Goal: Information Seeking & Learning: Learn about a topic

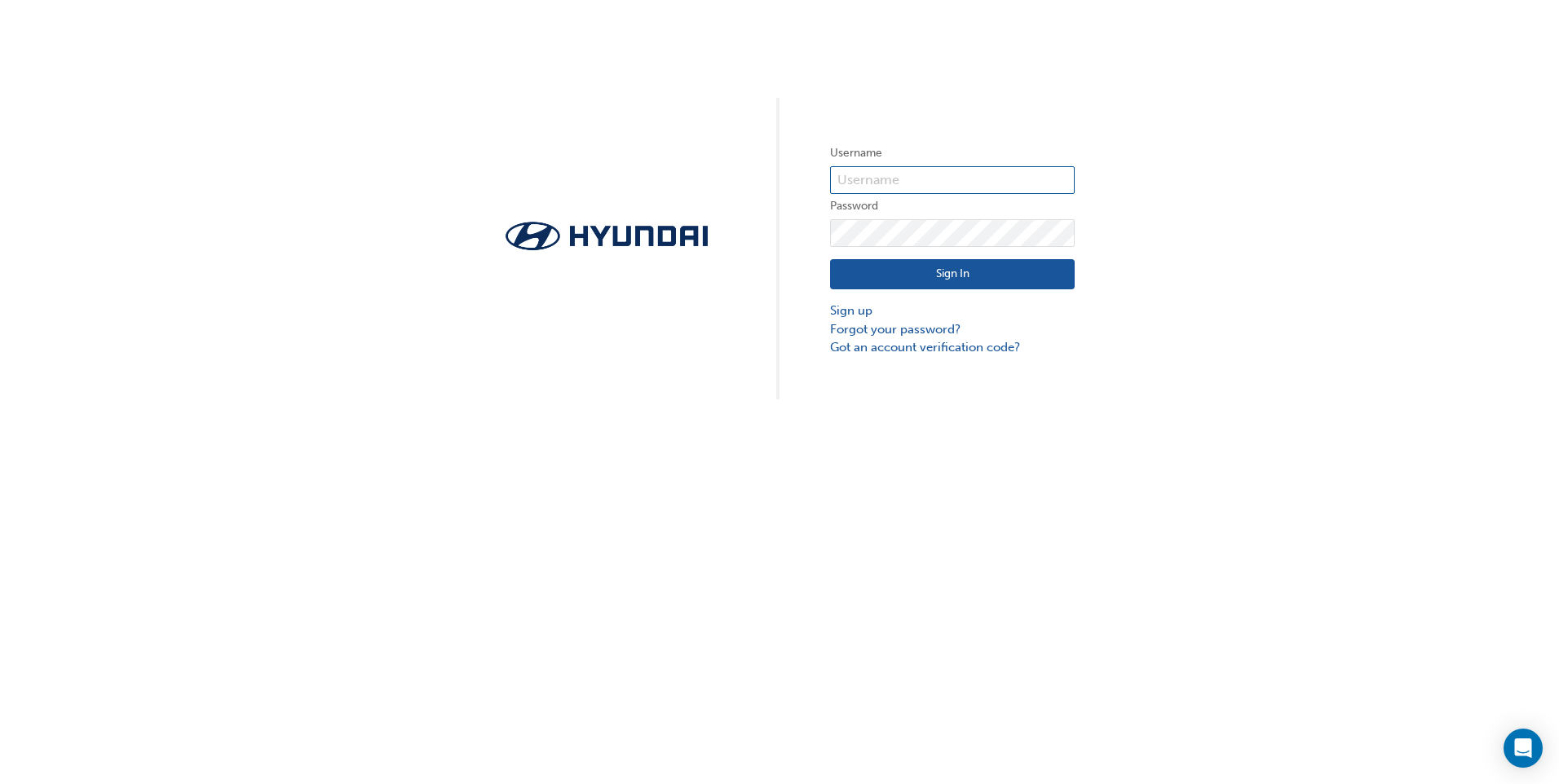
click at [957, 175] on input "text" at bounding box center [952, 180] width 245 height 27
click at [1056, 170] on input "[EMAIL_ADDRESS][DOMAIN_NAME]" at bounding box center [952, 180] width 245 height 27
drag, startPoint x: 1052, startPoint y: 180, endPoint x: 444, endPoint y: 153, distance: 608.6
click at [444, 153] on div "Username [PERSON_NAME][EMAIL_ADDRESS][DOMAIN_NAME] Password Sign In Sign up For…" at bounding box center [780, 200] width 1559 height 399
type input "[DOMAIN_NAME]"
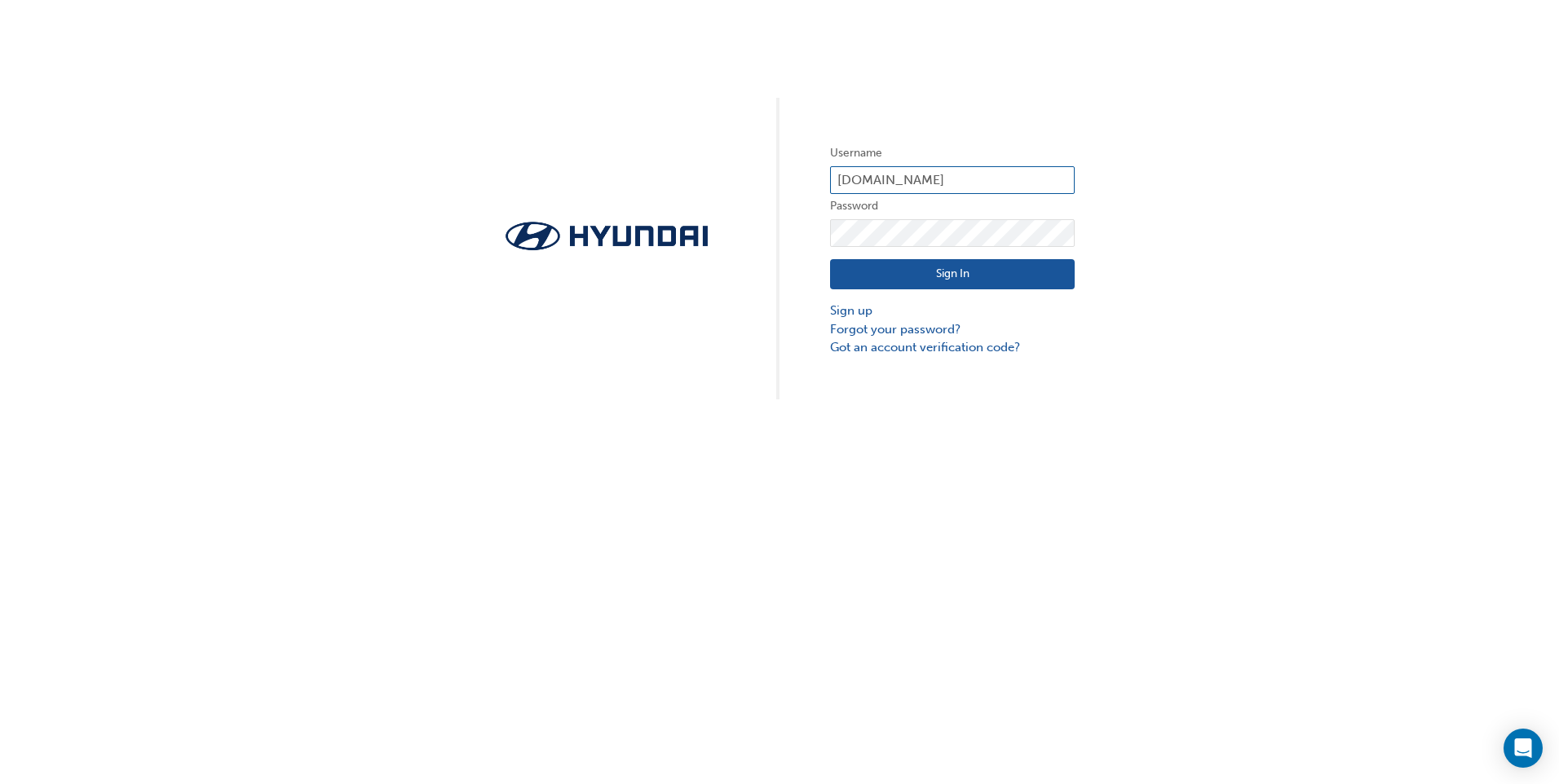
drag, startPoint x: 888, startPoint y: 172, endPoint x: 464, endPoint y: 158, distance: 424.2
click at [495, 163] on div "Username [DOMAIN_NAME] Password Sign In Sign up Forgot your password? Got an ac…" at bounding box center [780, 200] width 1559 height 399
type input "34841"
click button "Sign In" at bounding box center [952, 274] width 245 height 31
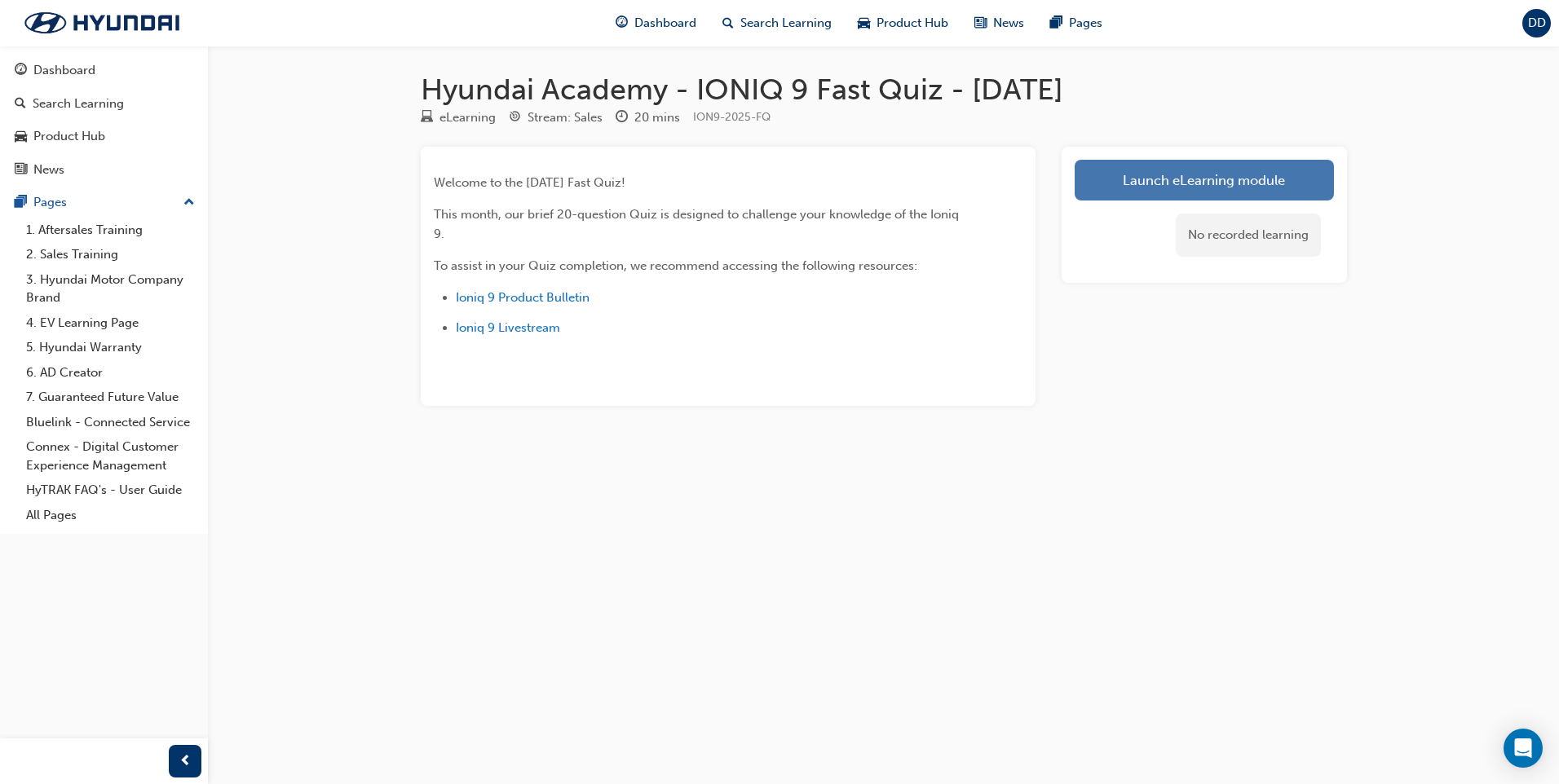
click at [1145, 172] on link "Launch eLearning module" at bounding box center [1204, 180] width 260 height 41
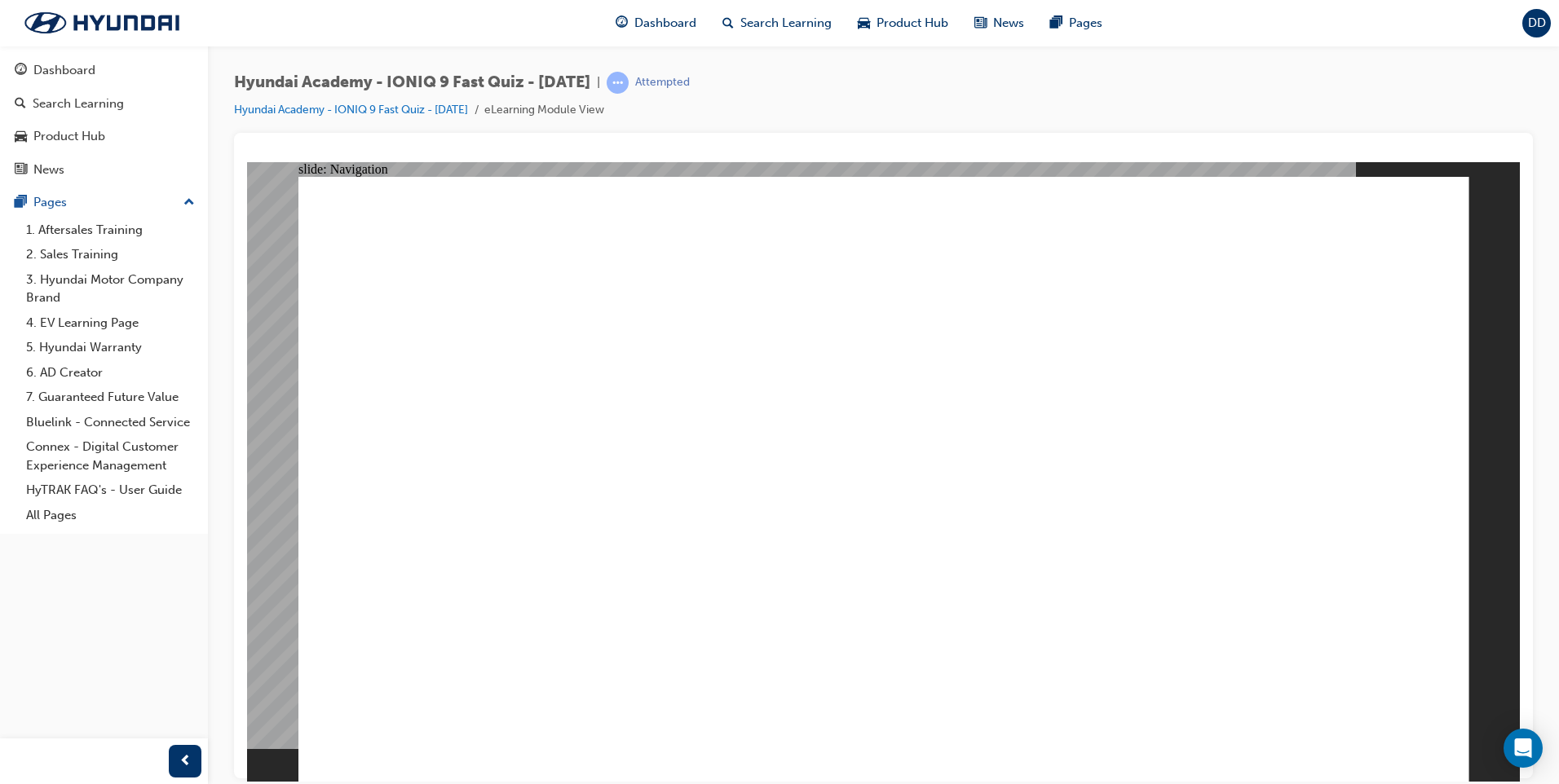
drag, startPoint x: 1100, startPoint y: 759, endPoint x: 1078, endPoint y: 735, distance: 32.6
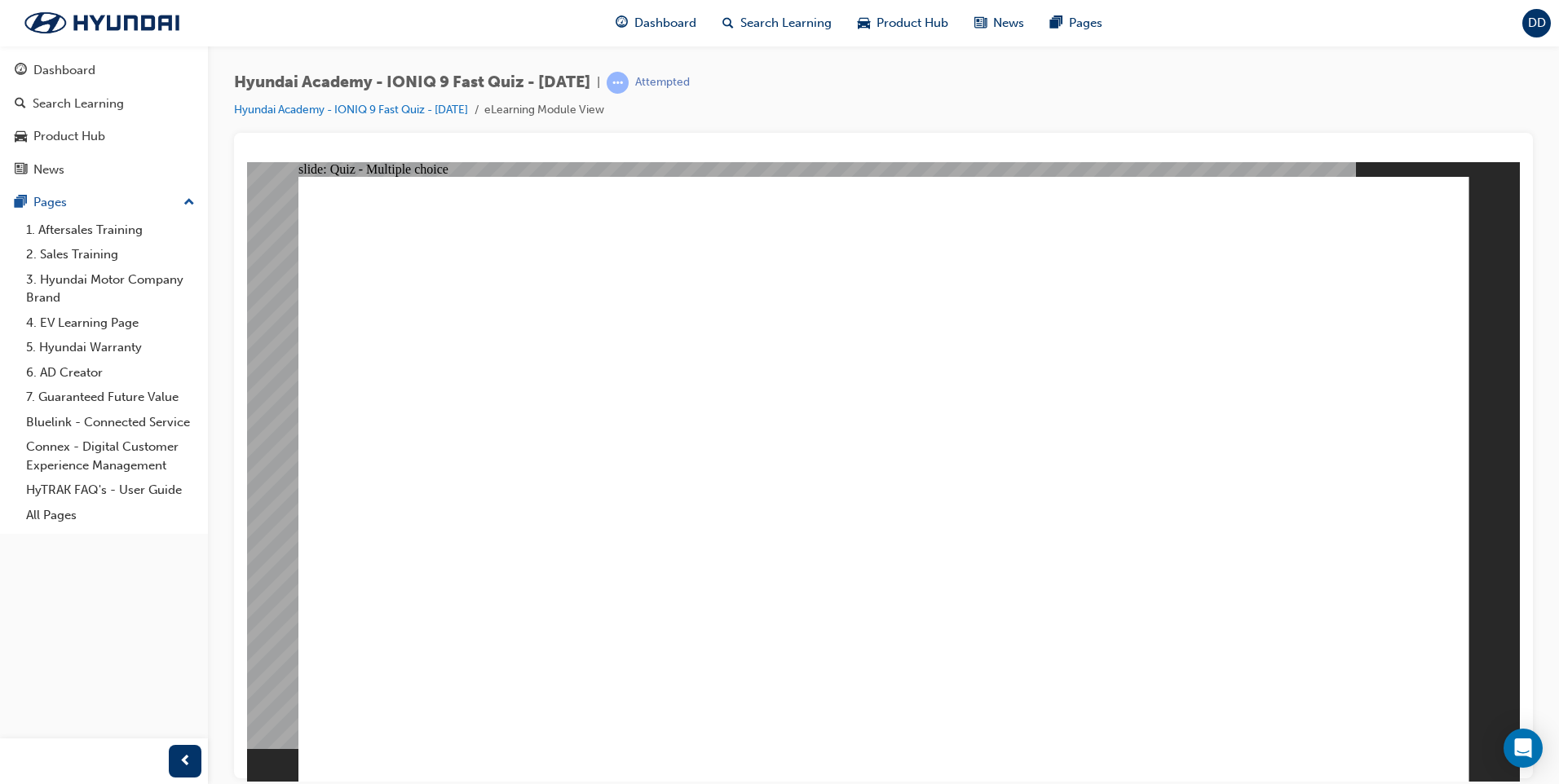
radio input "false"
radio input "true"
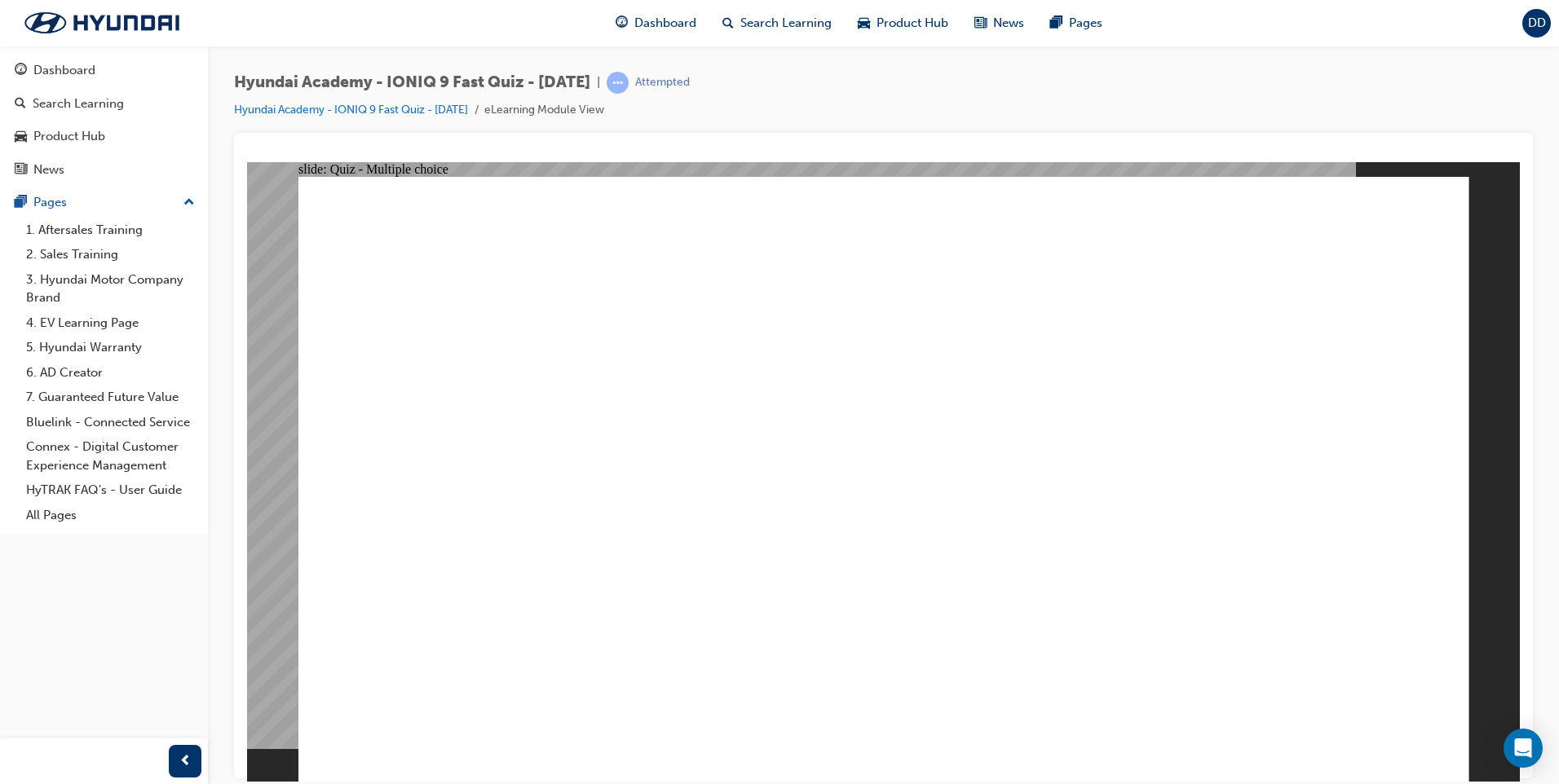
radio input "true"
drag, startPoint x: 757, startPoint y: 658, endPoint x: 773, endPoint y: 676, distance: 24.1
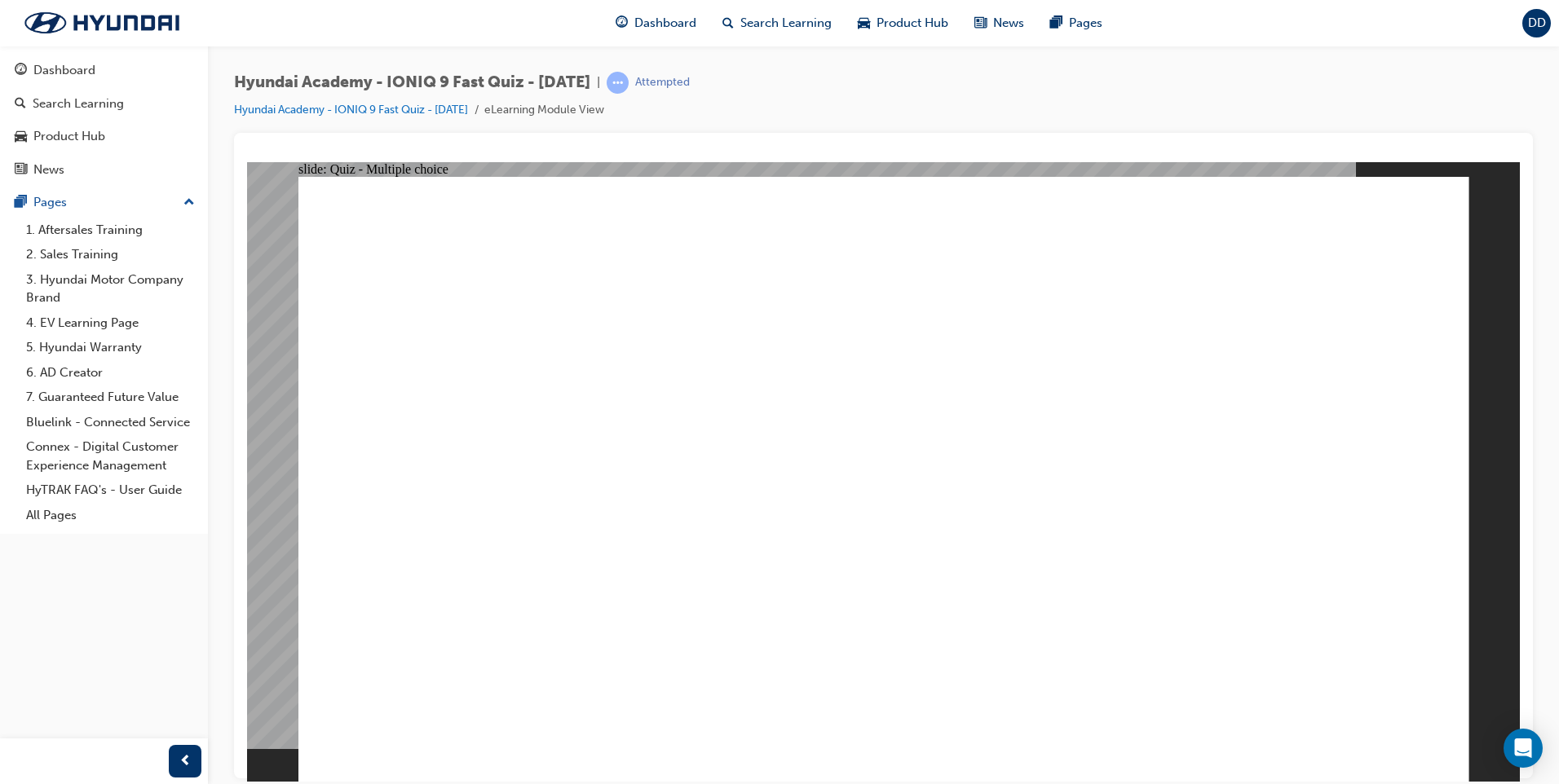
radio input "true"
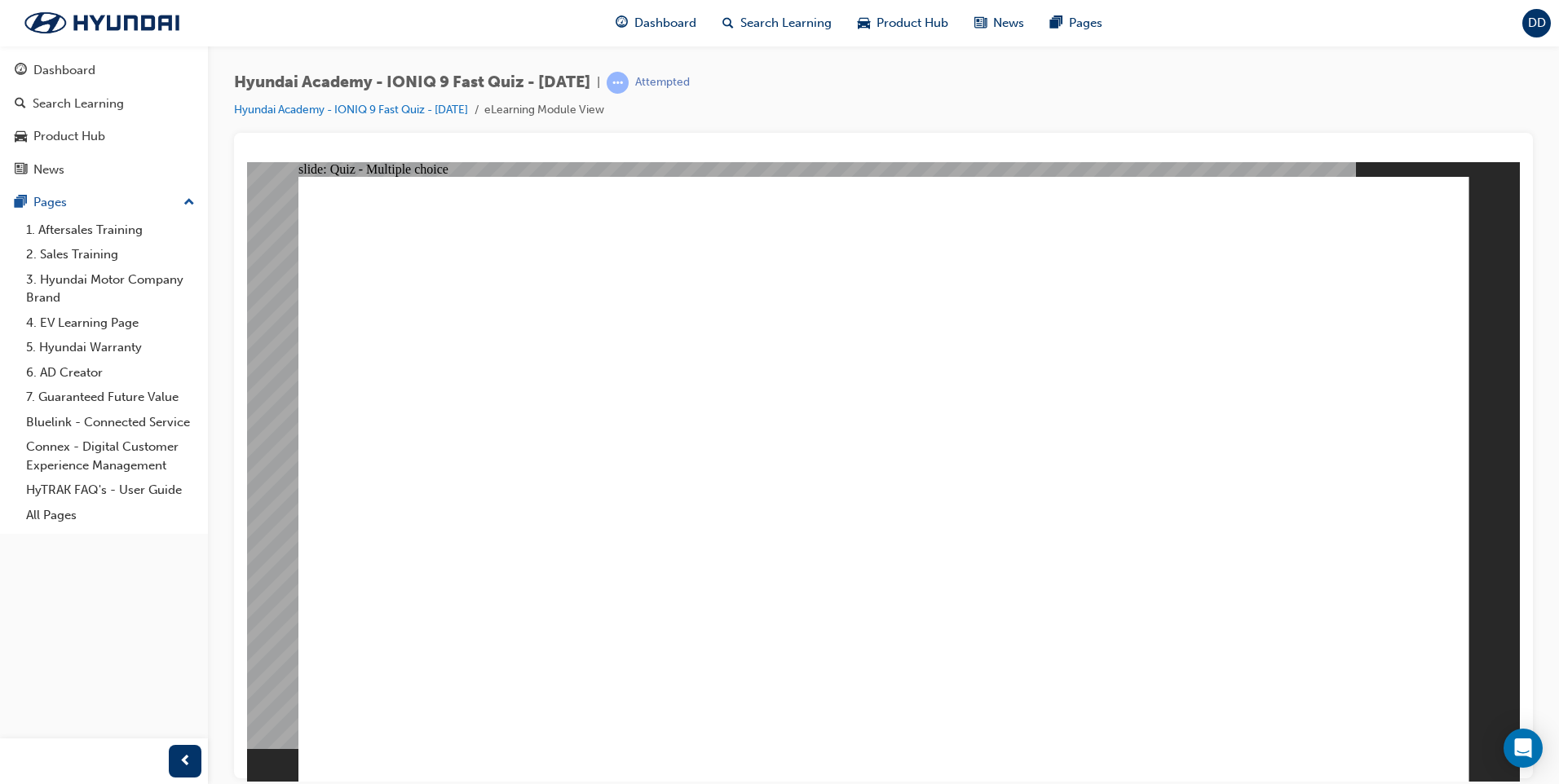
radio input "true"
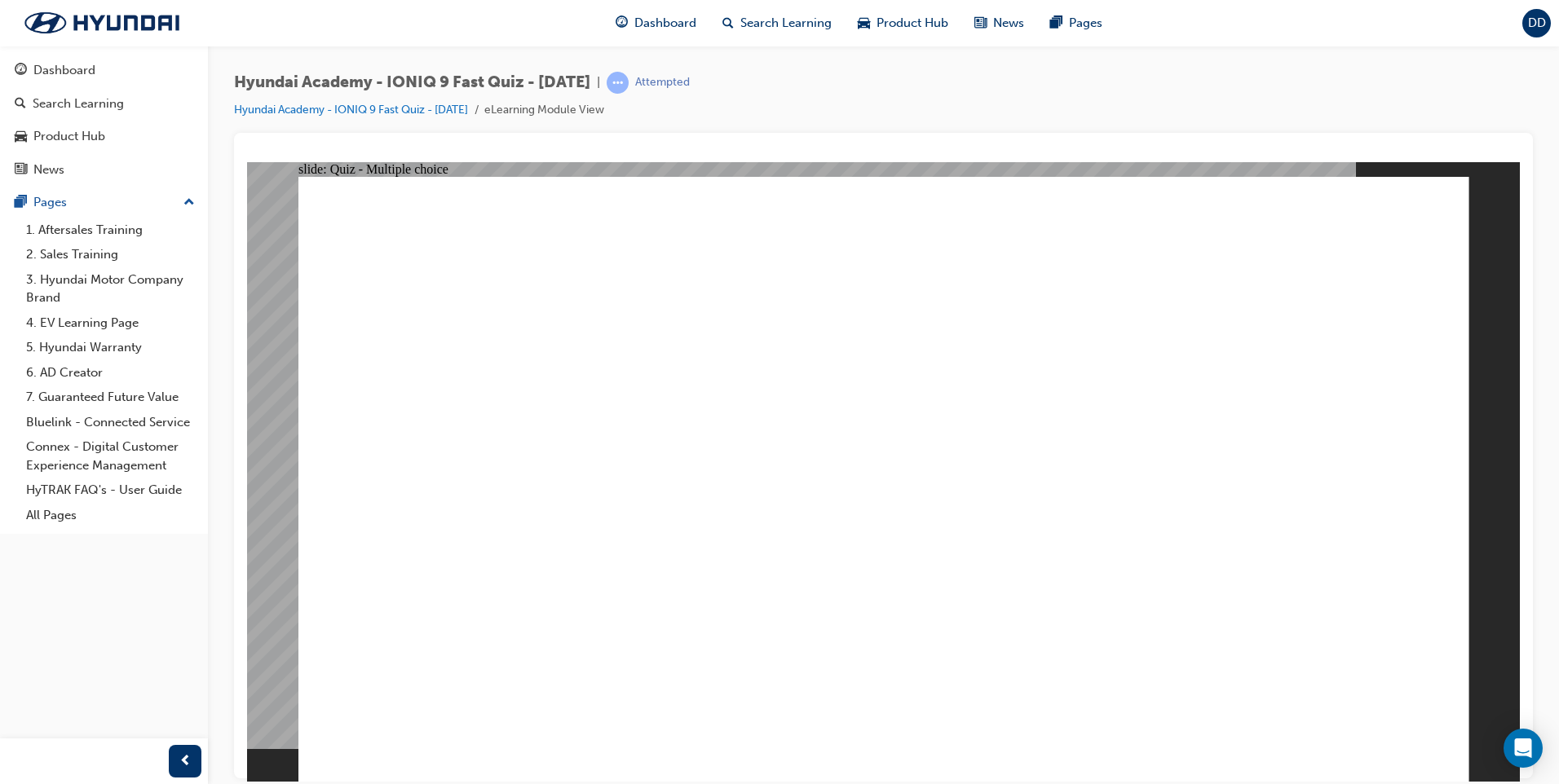
radio input "true"
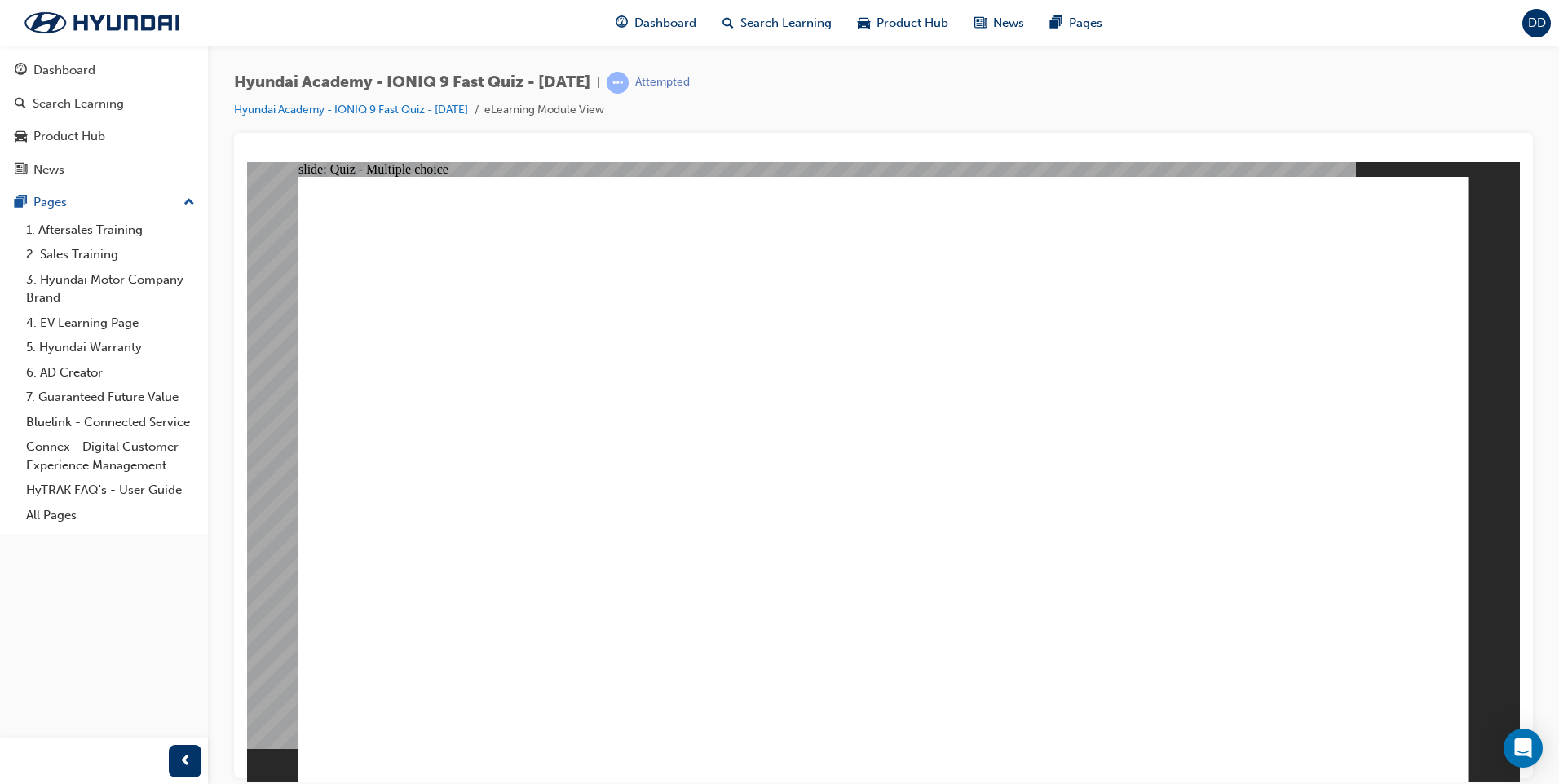
radio input "false"
radio input "true"
